Goal: Task Accomplishment & Management: Complete application form

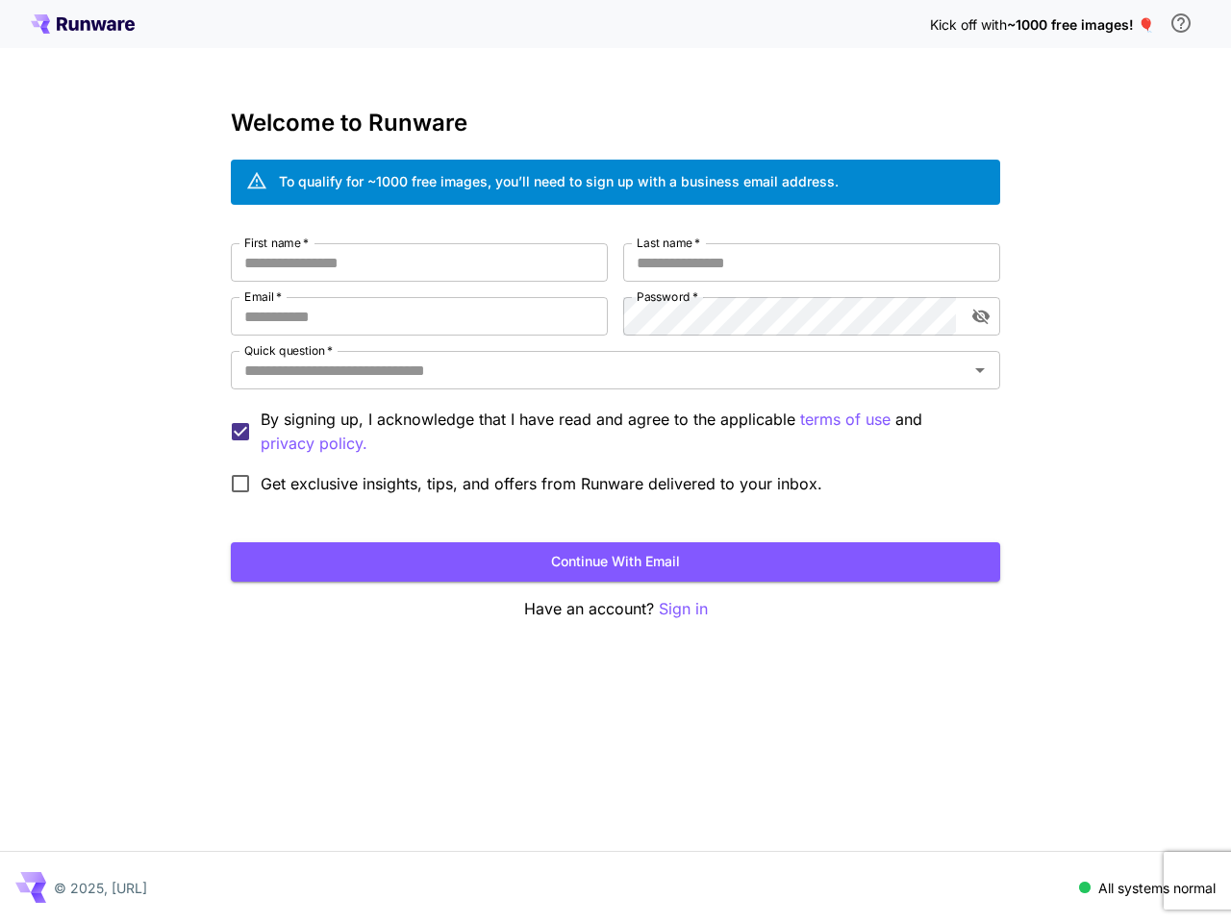
click at [616, 462] on div "First name   * First name   * Last name   * Last name   * Email   * Email   * P…" at bounding box center [615, 373] width 769 height 261
click at [1181, 23] on icon "\a In order to qualify for free credit, you need to sign up with a business ema…" at bounding box center [1181, 23] width 23 height 23
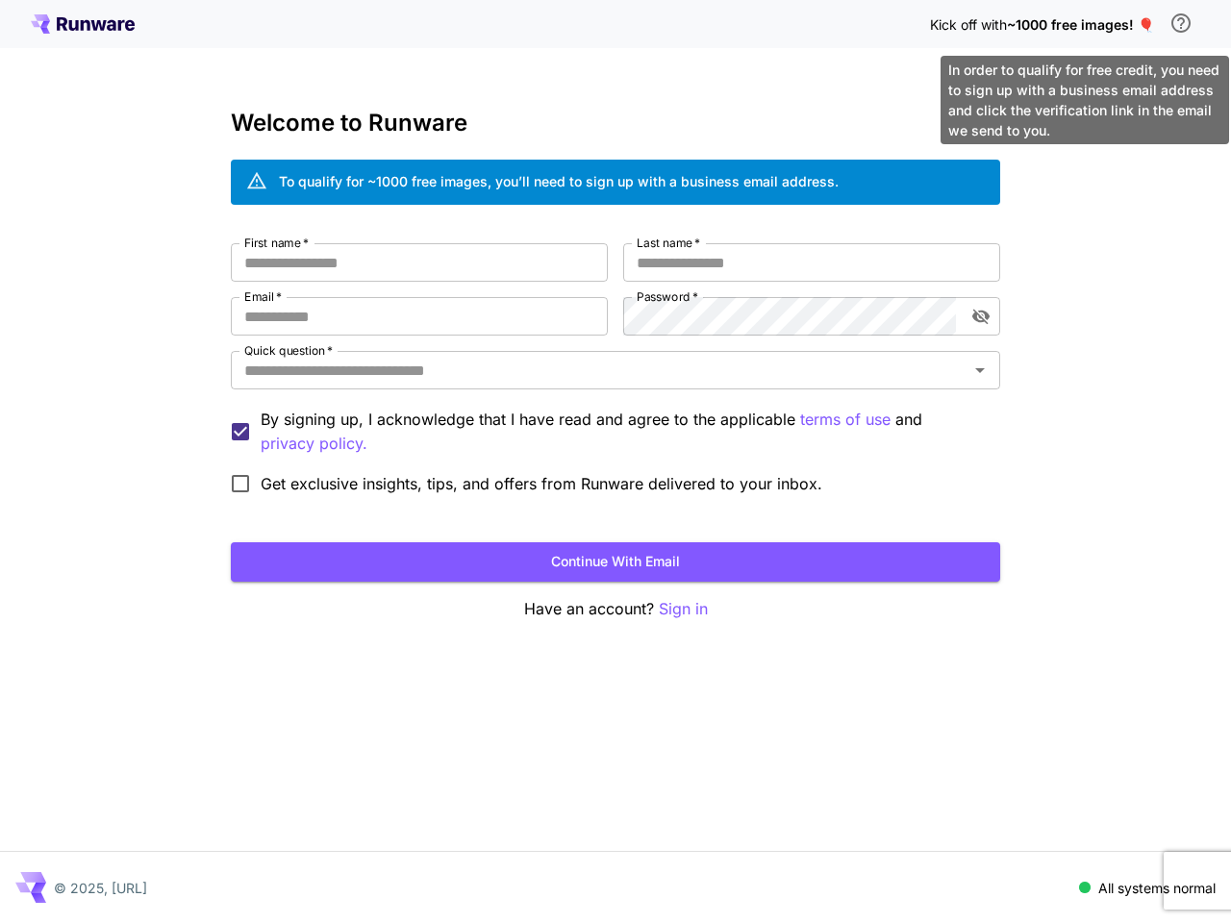
click at [419, 263] on input "First name   *" at bounding box center [419, 262] width 377 height 38
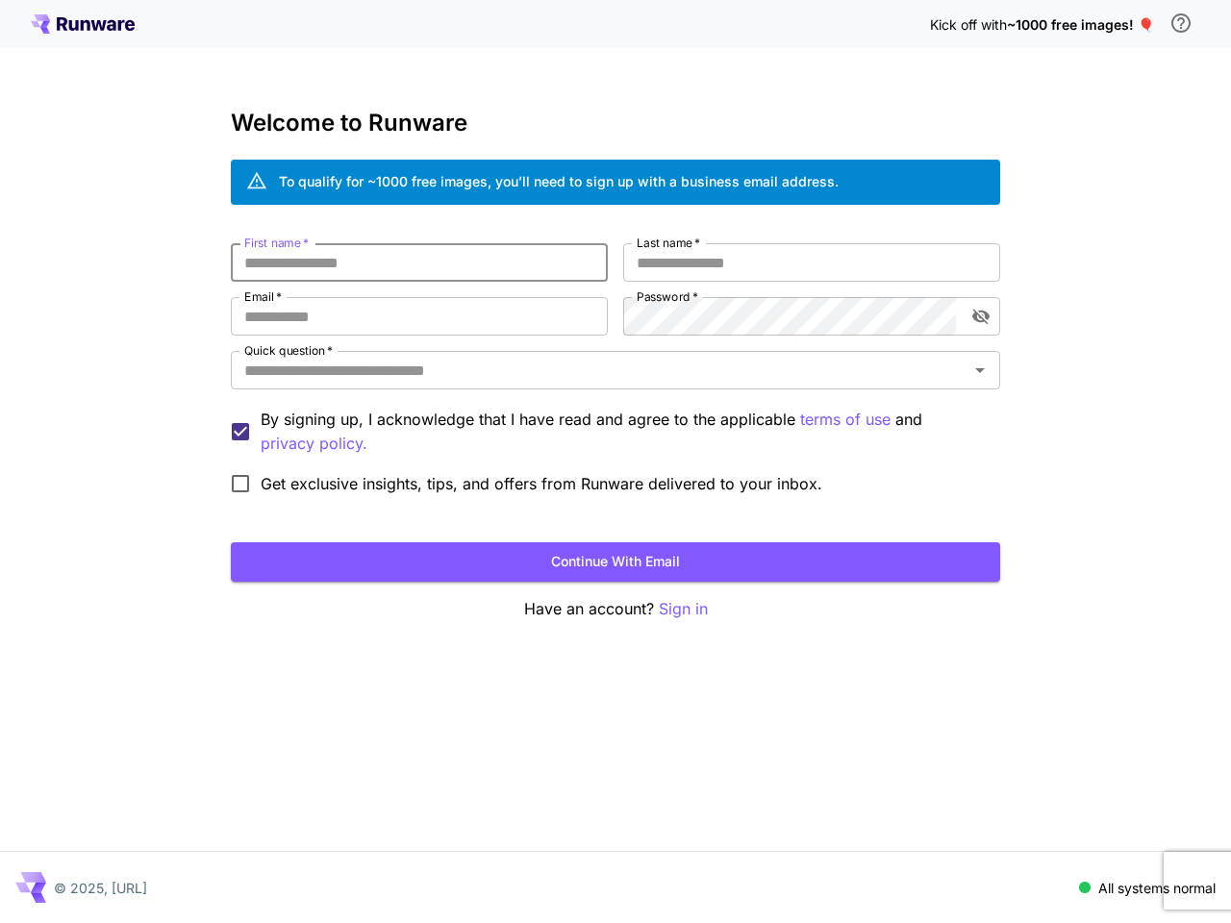
click at [812, 263] on input "Last name   *" at bounding box center [811, 262] width 377 height 38
click at [419, 316] on input "Email   *" at bounding box center [419, 316] width 377 height 38
click at [981, 316] on icon "toggle password visibility" at bounding box center [980, 317] width 17 height 15
click at [616, 370] on input "Quick question   *" at bounding box center [600, 370] width 726 height 27
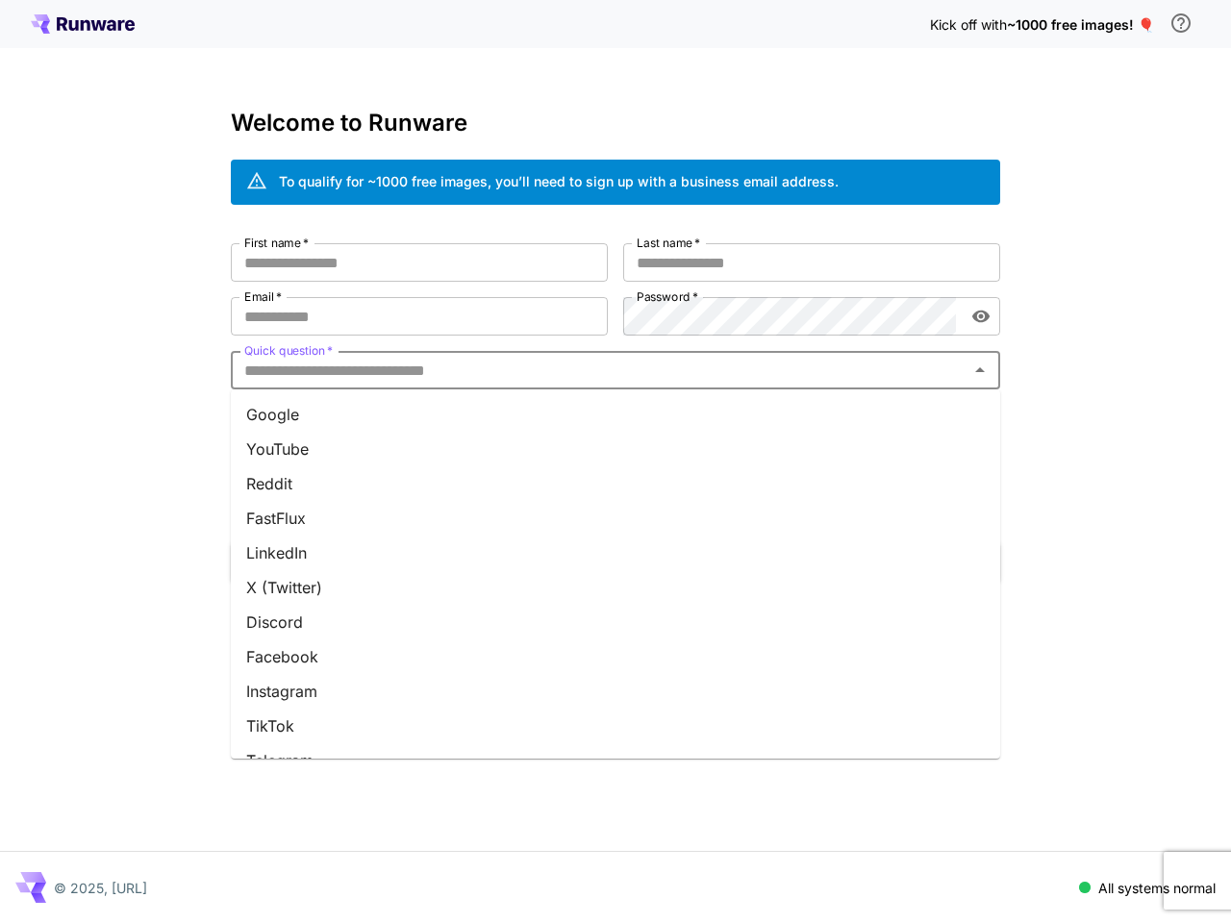
click at [980, 370] on icon "Close" at bounding box center [980, 369] width 10 height 5
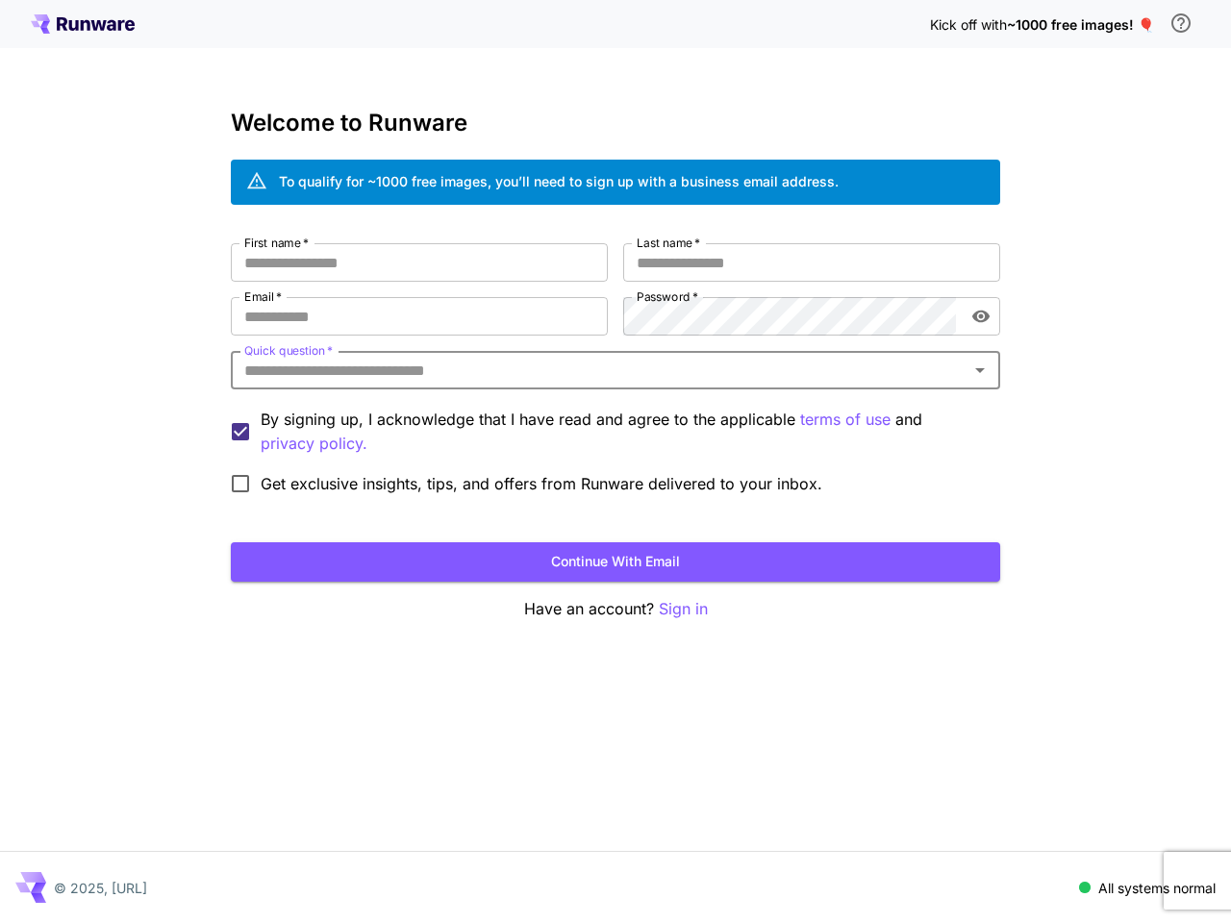
click at [844, 419] on p "terms of use" at bounding box center [845, 420] width 90 height 24
